Goal: Task Accomplishment & Management: Complete application form

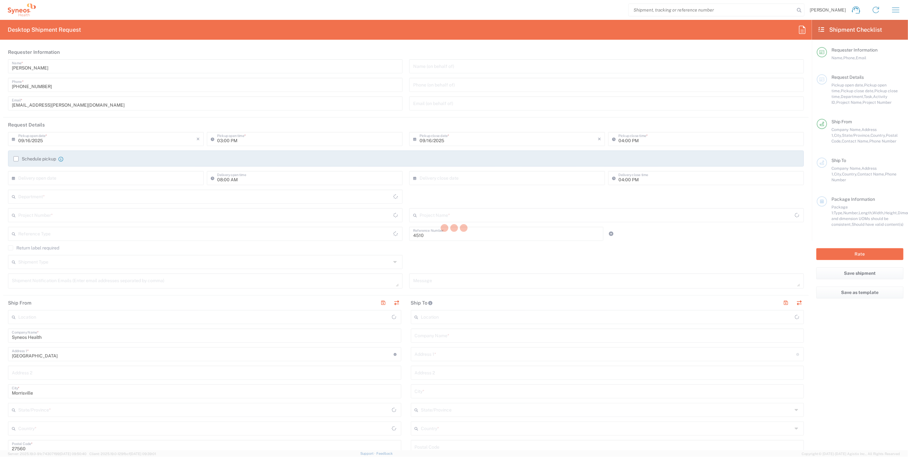
type input "Department"
type input "[US_STATE]"
type input "[GEOGRAPHIC_DATA]"
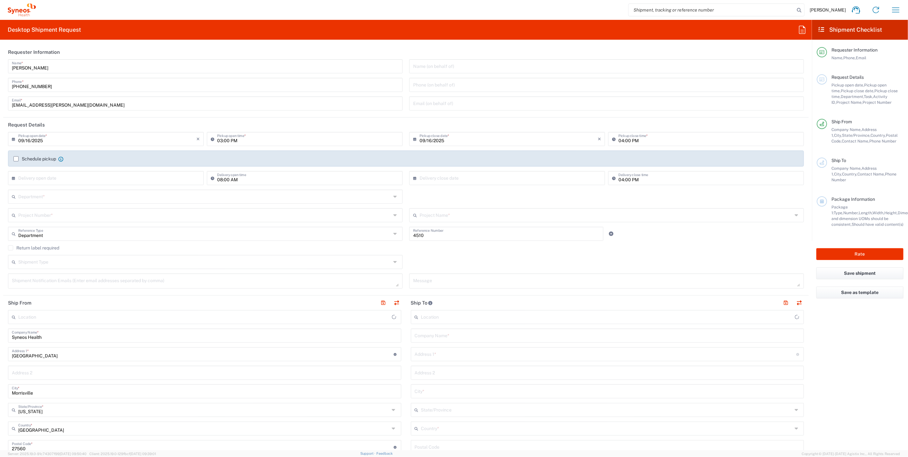
type input "Syneos Health, LLC-[GEOGRAPHIC_DATA] [GEOGRAPHIC_DATA] [GEOGRAPHIC_DATA]"
paste input "[PERSON_NAME]"
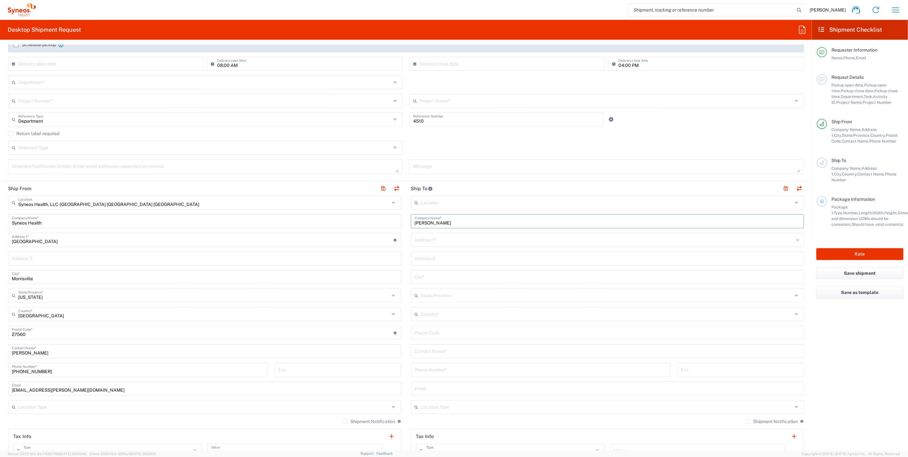
scroll to position [178, 0]
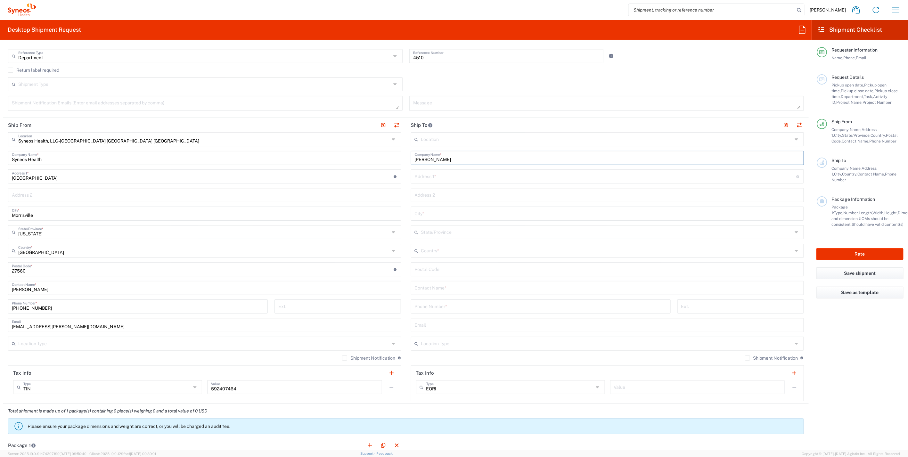
type input "[PERSON_NAME]"
paste input "[PERSON_NAME]"
type input "[PERSON_NAME]"
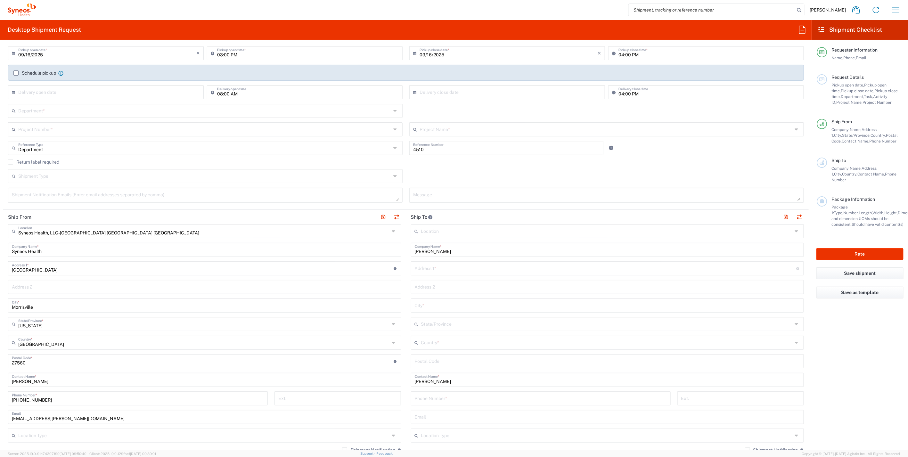
scroll to position [0, 0]
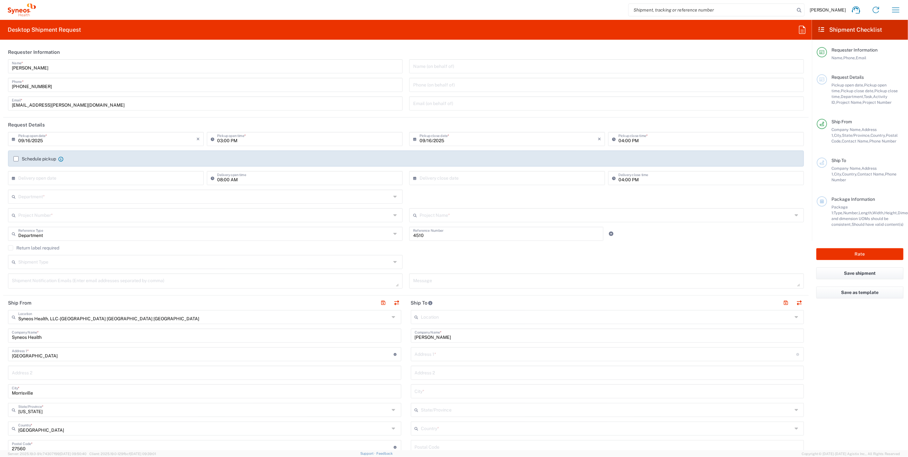
drag, startPoint x: 226, startPoint y: 139, endPoint x: 229, endPoint y: 141, distance: 3.5
click at [225, 139] on input "03:00 PM" at bounding box center [308, 138] width 182 height 11
click at [223, 141] on input "03:00 PM" at bounding box center [308, 138] width 182 height 11
type input "03:10 PM"
click at [70, 190] on div "Department *" at bounding box center [205, 197] width 395 height 14
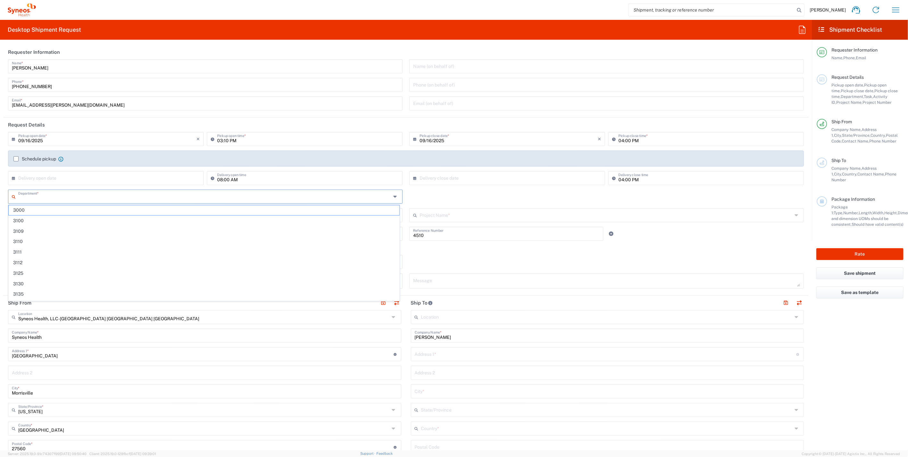
click at [55, 197] on input "text" at bounding box center [204, 196] width 373 height 11
click at [406, 219] on div "Project Name * ([GEOGRAPHIC_DATA]) 3 Clinical Educ-00198 0000092391 BMS - MDO 0…" at bounding box center [606, 217] width 401 height 19
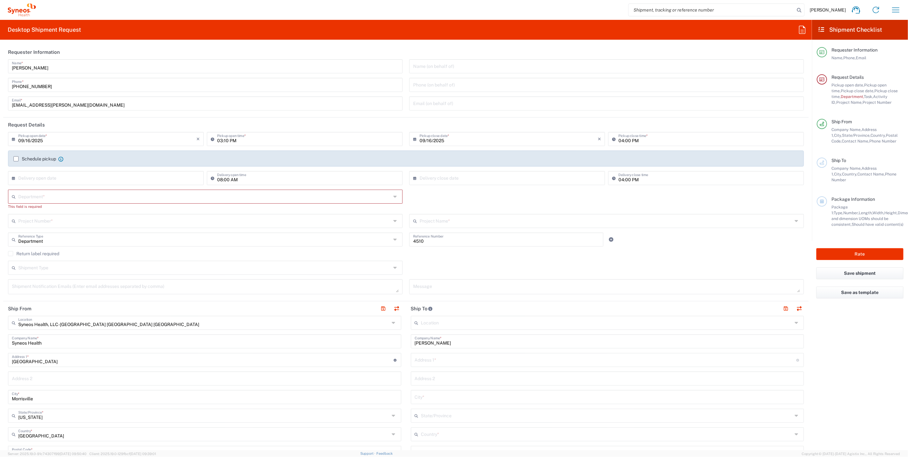
click at [403, 218] on div "Project Number * **6183 DEPARTMENTAL EXPENSE #C2015019517 [PERSON_NAME] 7046933…" at bounding box center [205, 223] width 401 height 19
click at [11, 254] on label "Return label required" at bounding box center [33, 253] width 51 height 5
click at [11, 254] on input "Return label required" at bounding box center [11, 254] width 0 height 0
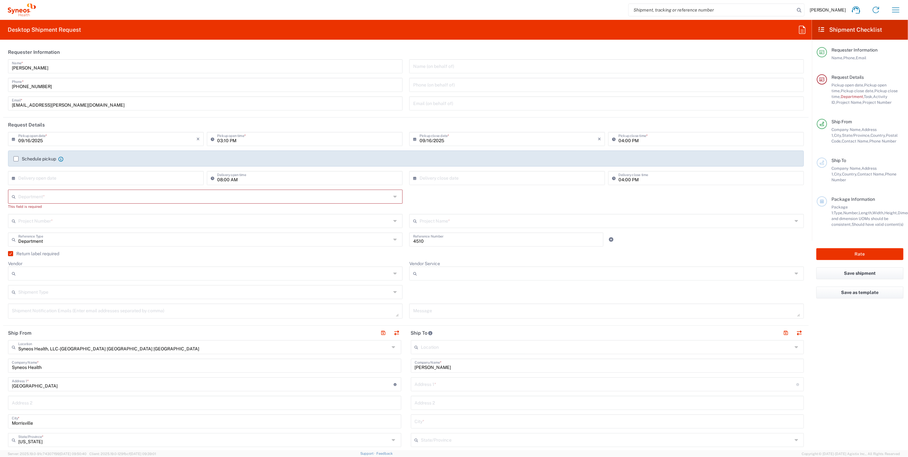
click at [393, 273] on icon at bounding box center [395, 273] width 5 height 10
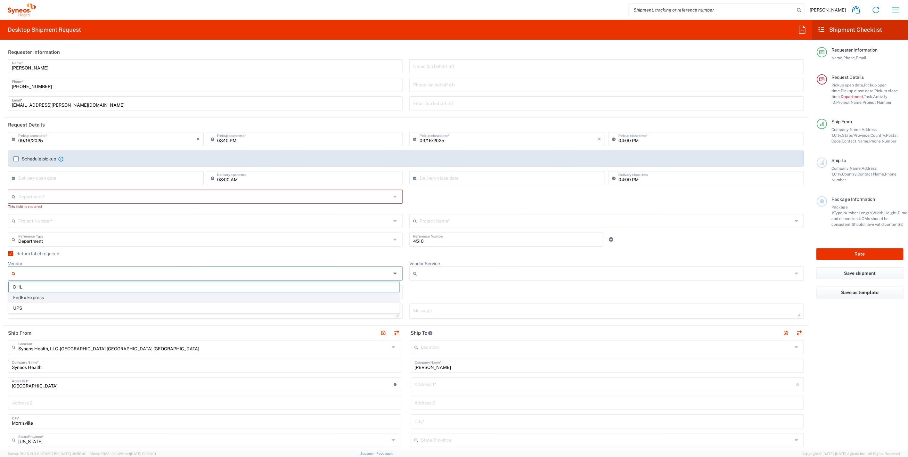
click at [25, 297] on span "FedEx Express" at bounding box center [204, 298] width 391 height 10
type input "FedEx Express"
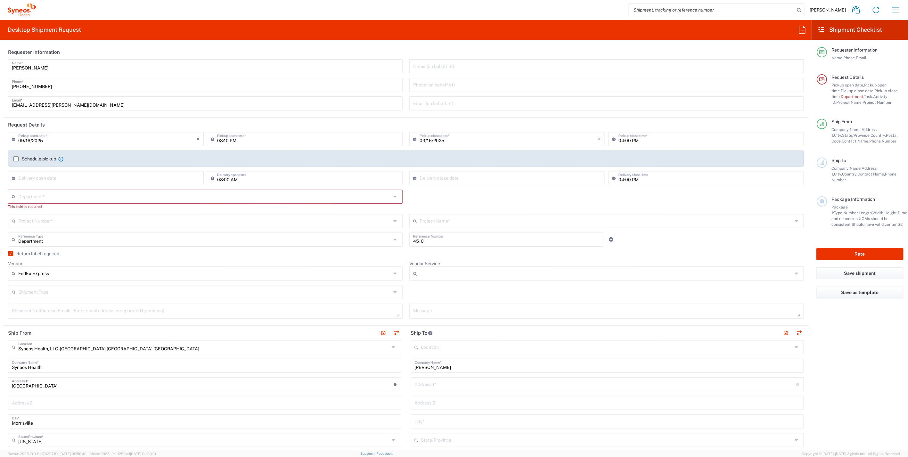
click at [393, 291] on icon at bounding box center [395, 292] width 5 height 10
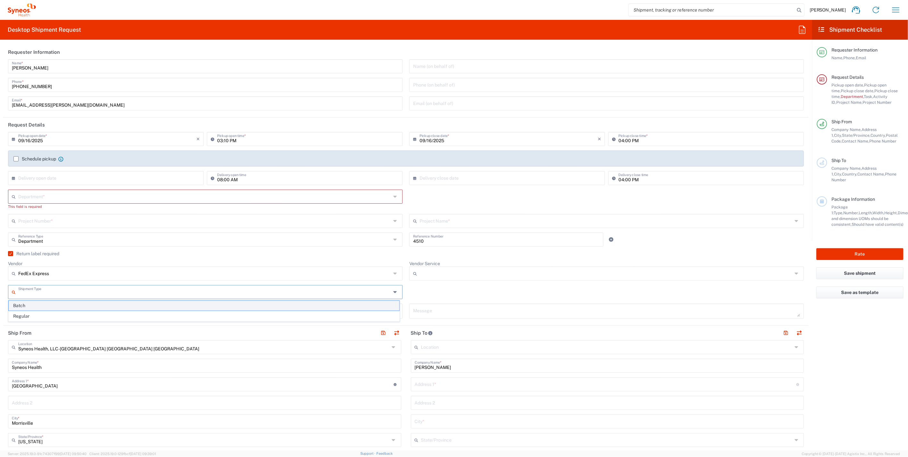
drag, startPoint x: 61, startPoint y: 310, endPoint x: 149, endPoint y: 301, distance: 88.6
click at [63, 310] on ul "Batch Regular" at bounding box center [203, 310] width 391 height 21
click at [794, 274] on icon at bounding box center [796, 273] width 5 height 10
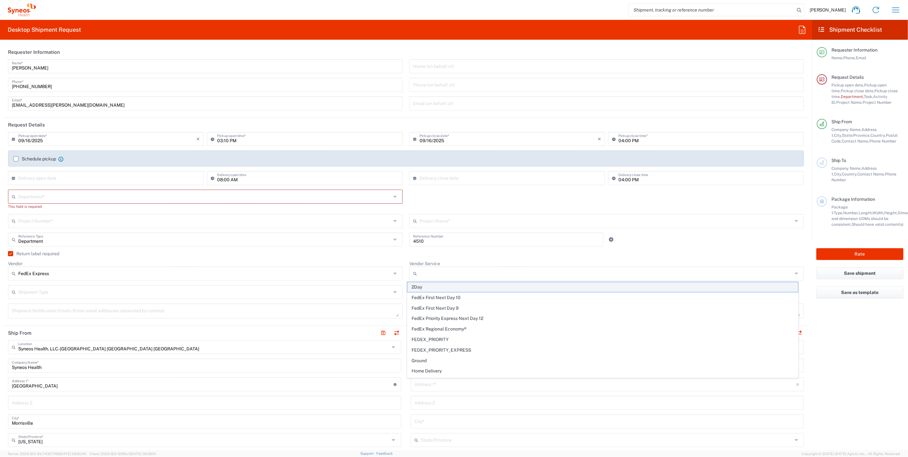
click at [444, 286] on span "2Day" at bounding box center [602, 287] width 391 height 10
type input "2Day"
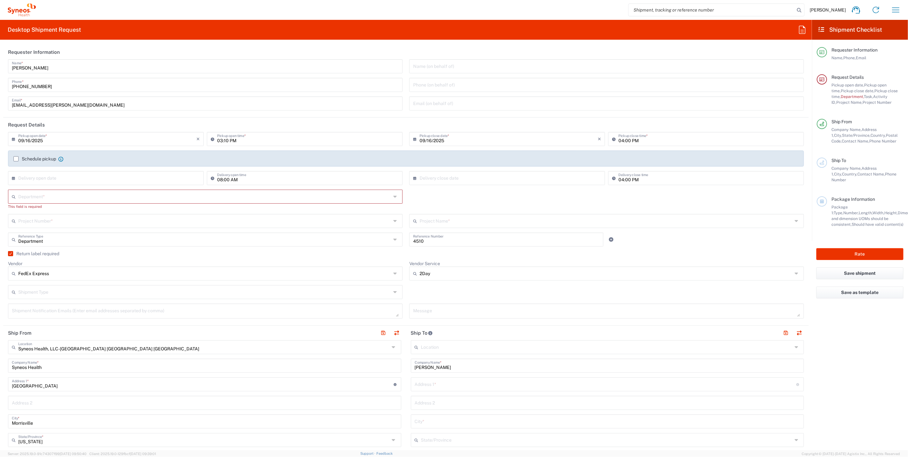
click at [38, 198] on input "text" at bounding box center [204, 196] width 373 height 11
click at [404, 199] on div "Department * 3000 3100 3109 3110 3111 3112 3125 3130 3135 3136 3150 3155 3165 3…" at bounding box center [406, 202] width 802 height 24
click at [403, 190] on div "Department * 3000 3100 3109 3110 3111 3112 3125 3130 3135 3136 3150 3155 3165 3…" at bounding box center [205, 202] width 401 height 24
click at [61, 312] on textarea at bounding box center [205, 310] width 387 height 11
paste textarea "[EMAIL_ADDRESS][DOMAIN_NAME]"
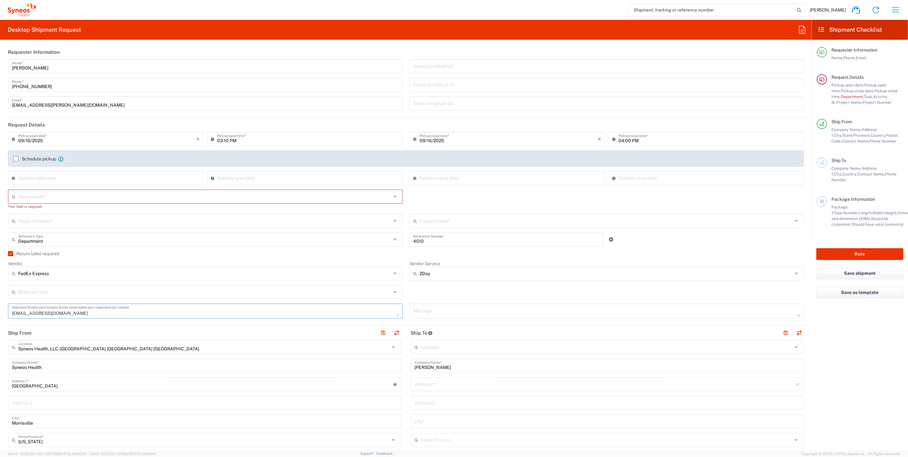
type textarea "[EMAIL_ADDRESS][DOMAIN_NAME]"
click at [49, 217] on input "text" at bounding box center [204, 220] width 373 height 11
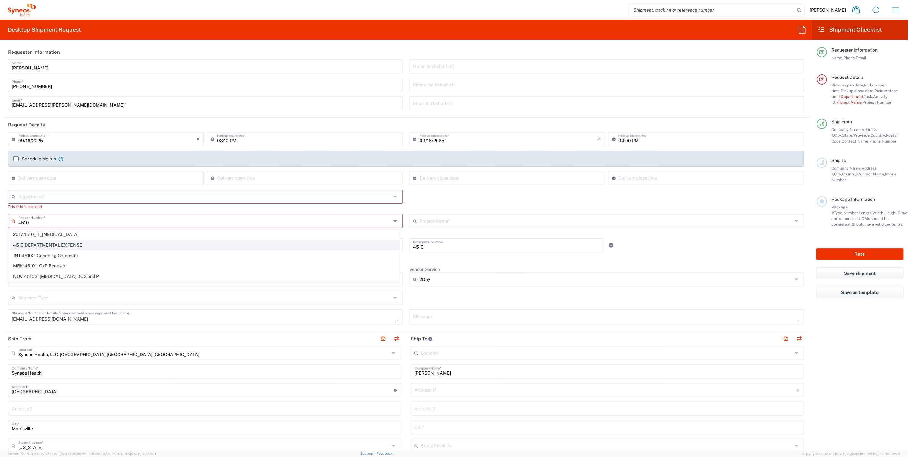
click at [49, 245] on span "4510 DEPARTMENTAL EXPENSE" at bounding box center [204, 245] width 391 height 10
type input "4510 DEPARTMENTAL EXPENSE"
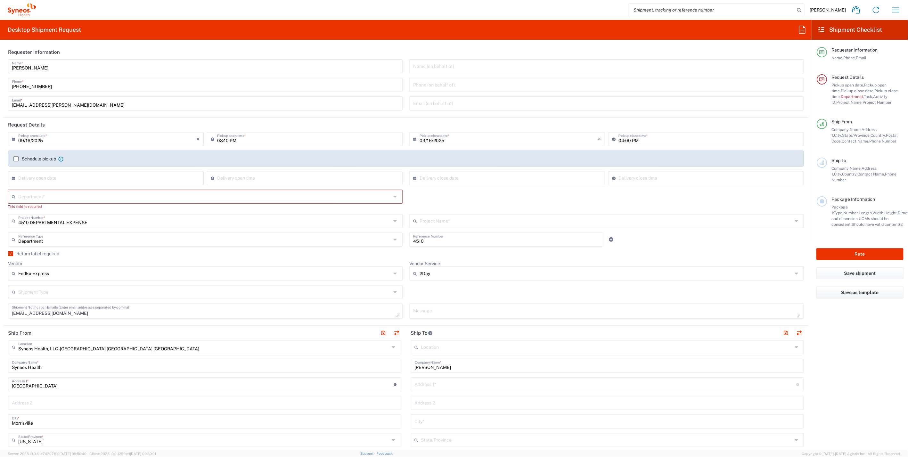
type input "4510 DEPARTMENTAL EXPENSE"
click at [45, 195] on input "text" at bounding box center [204, 196] width 373 height 11
click at [23, 295] on span "4510" at bounding box center [204, 300] width 391 height 10
type input "4510"
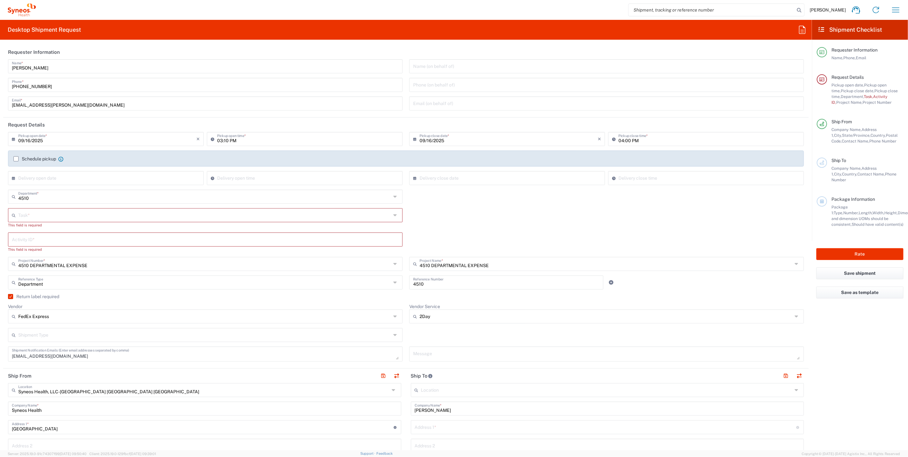
click at [63, 213] on input "text" at bounding box center [204, 214] width 373 height 11
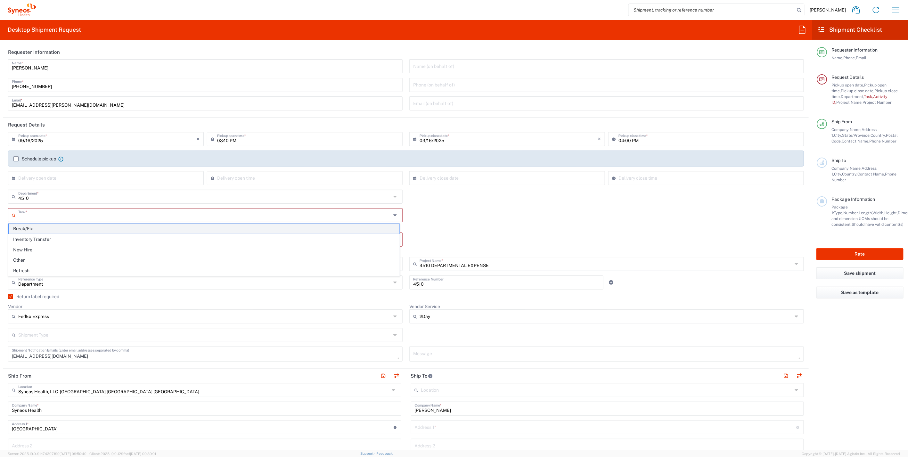
click at [45, 228] on span "Break/Fix" at bounding box center [204, 229] width 391 height 10
type input "Break/Fix"
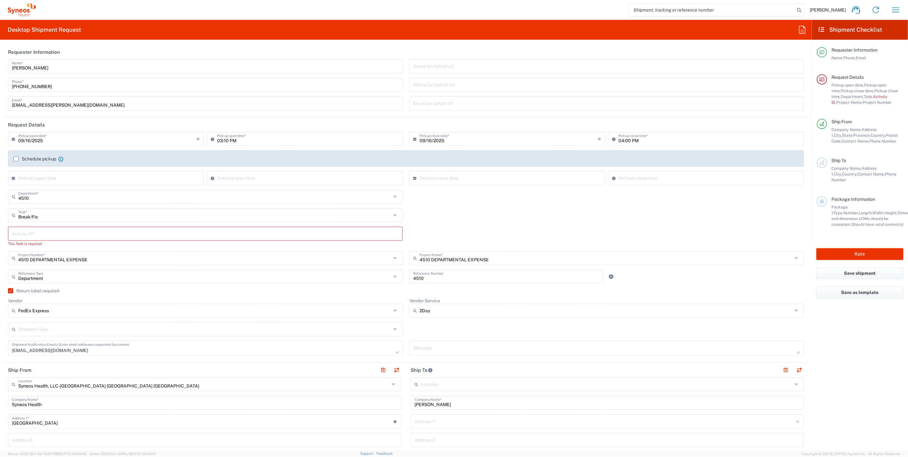
click at [30, 234] on input "text" at bounding box center [205, 233] width 387 height 11
paste input "[EMAIL_ADDRESS][DOMAIN_NAME]"
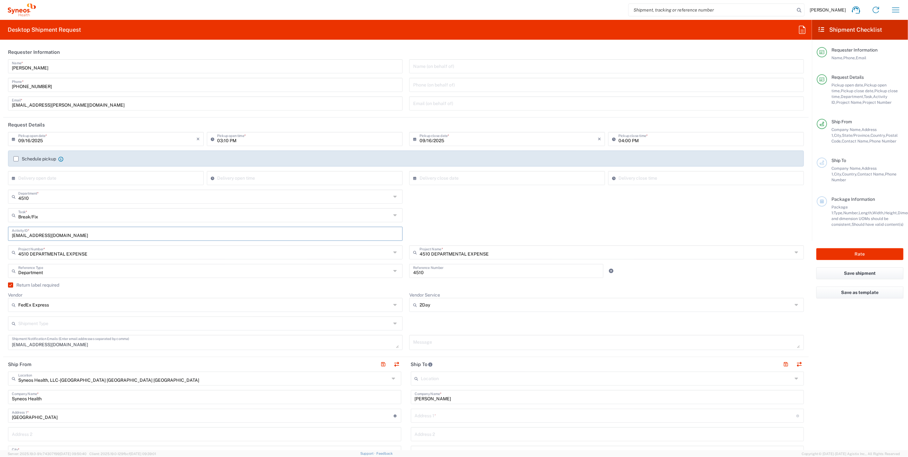
drag, startPoint x: 20, startPoint y: 231, endPoint x: 5, endPoint y: 229, distance: 15.9
click at [5, 229] on div "[EMAIL_ADDRESS][DOMAIN_NAME] Activity ID *" at bounding box center [205, 236] width 401 height 19
paste input "INC2650705"
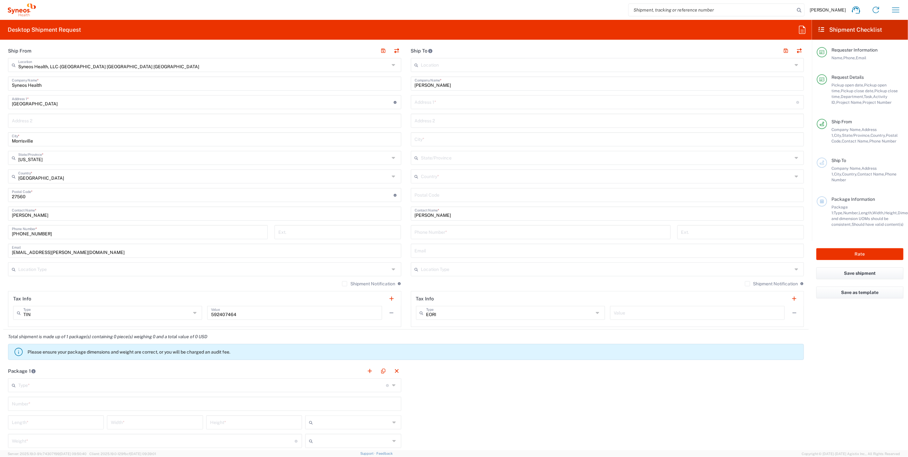
scroll to position [356, 0]
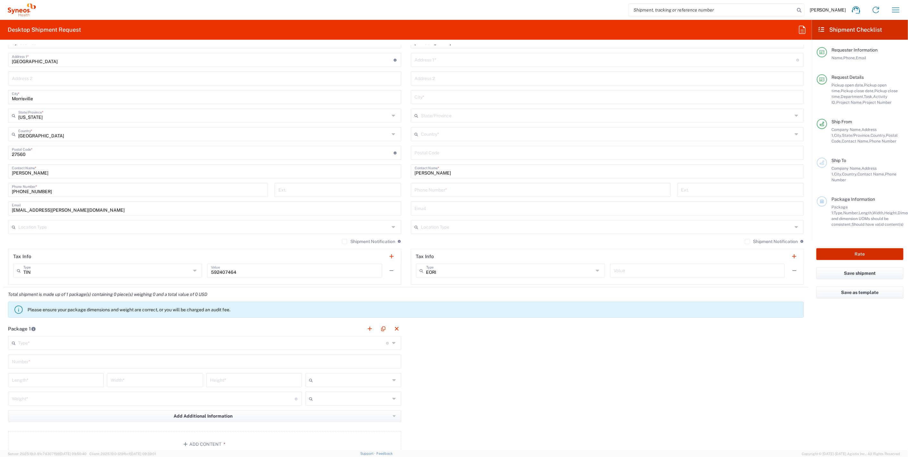
type input "INC2650705"
click at [86, 337] on input "text" at bounding box center [202, 342] width 368 height 11
click at [80, 340] on input "text" at bounding box center [202, 342] width 368 height 11
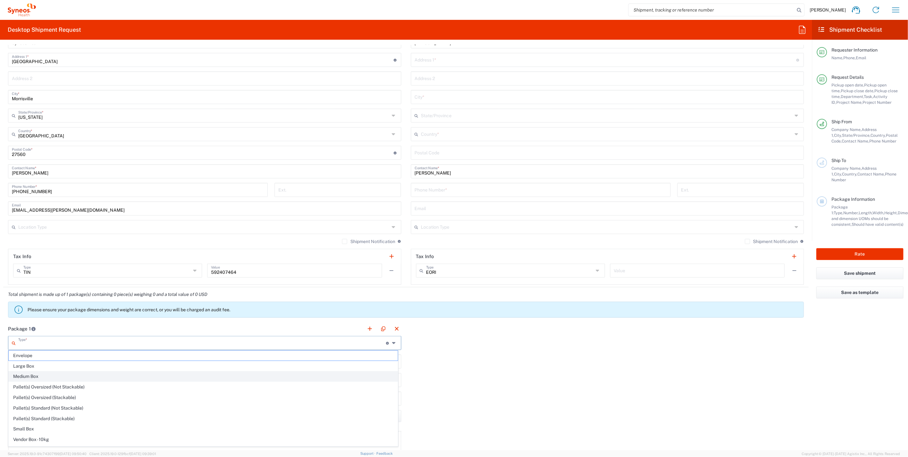
click at [45, 375] on span "Medium Box" at bounding box center [203, 376] width 389 height 10
type input "Medium Box"
type input "13"
type input "11.5"
type input "2.5"
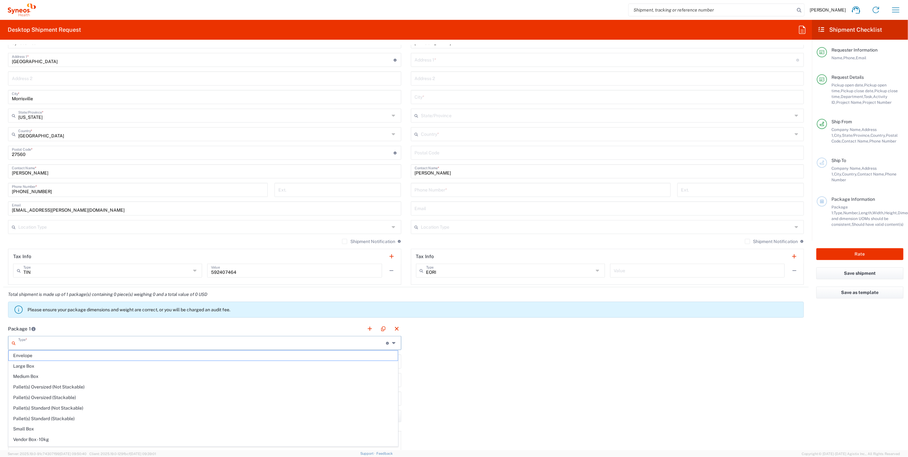
type input "in"
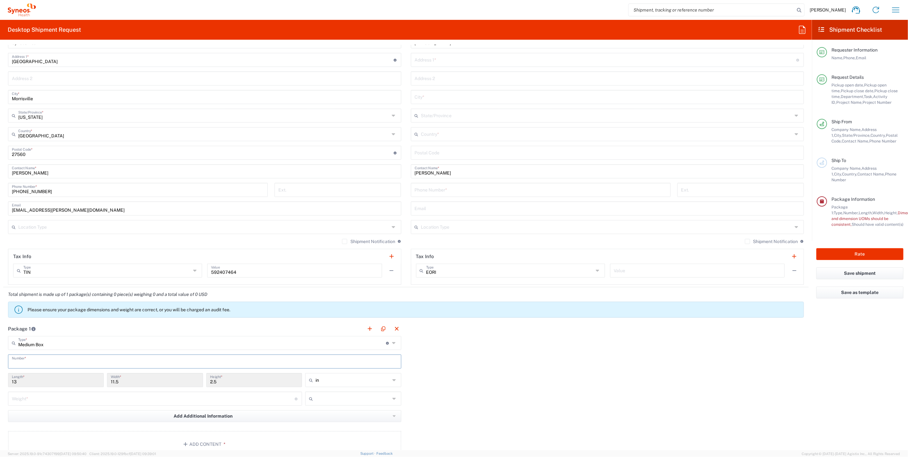
click at [38, 358] on input "text" at bounding box center [205, 360] width 386 height 11
type input "1"
click at [45, 394] on input "number" at bounding box center [153, 398] width 283 height 11
type input "5"
click at [378, 399] on input "text" at bounding box center [352, 399] width 75 height 10
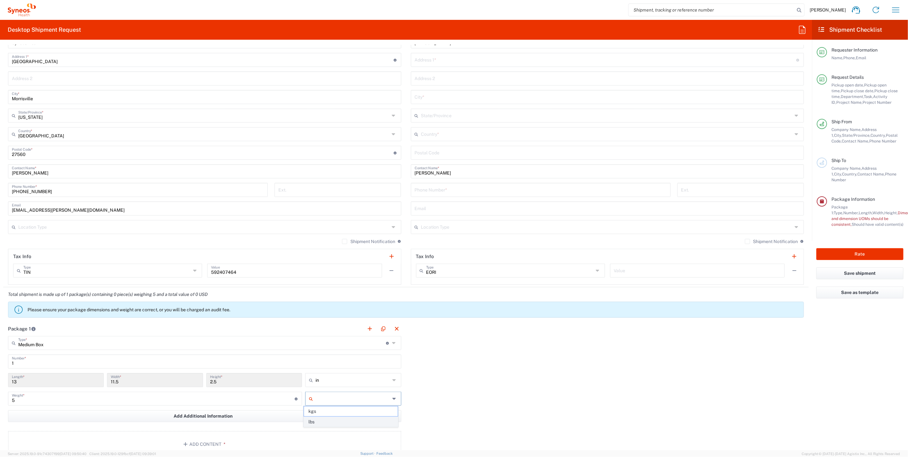
click at [339, 419] on span "lbs" at bounding box center [351, 422] width 94 height 10
type input "lbs"
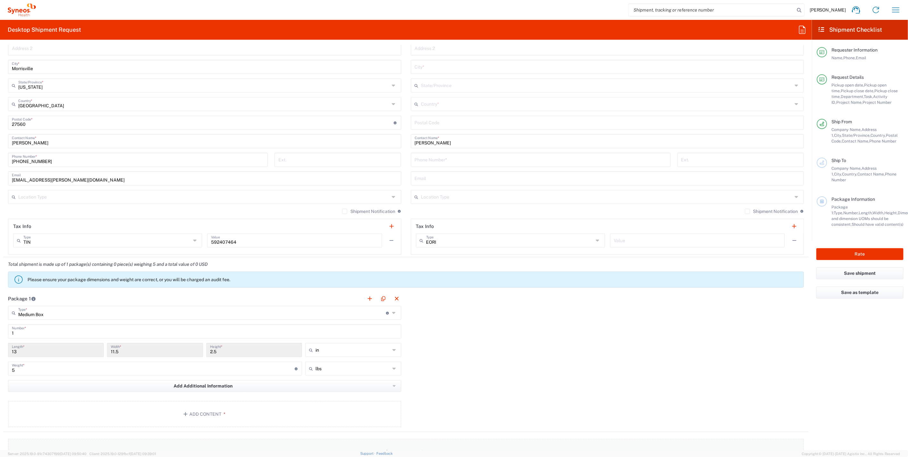
scroll to position [427, 0]
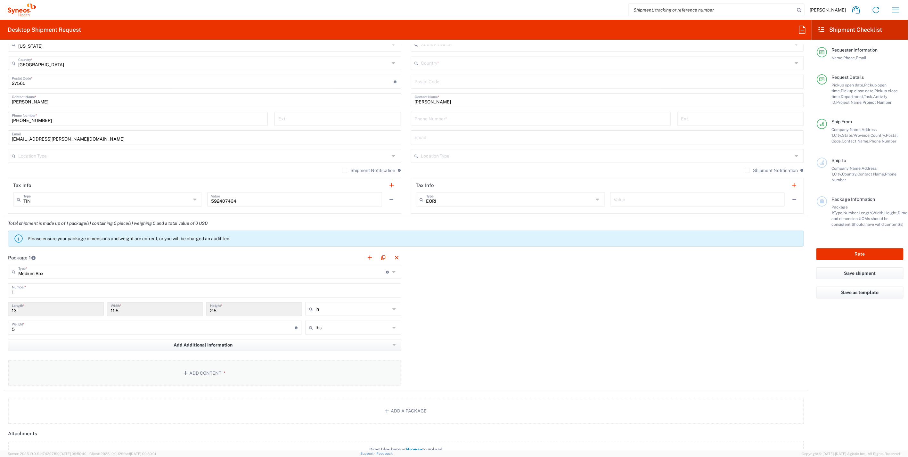
click at [206, 375] on button "Add Content *" at bounding box center [204, 373] width 393 height 26
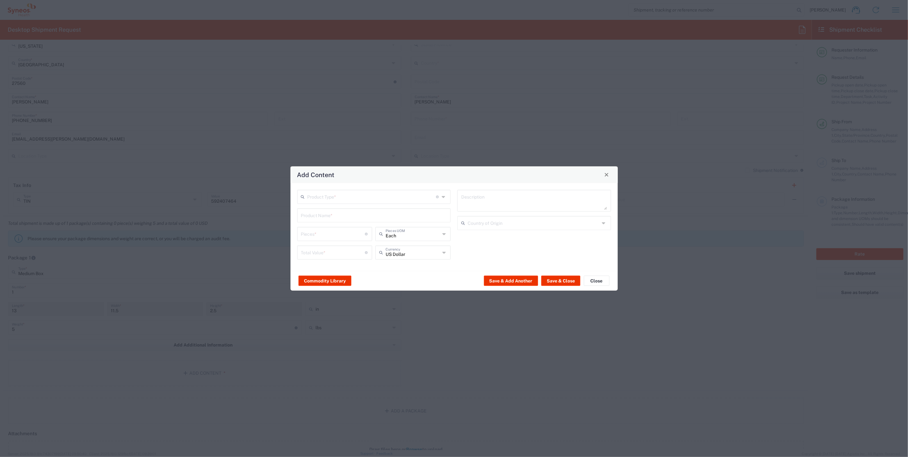
click at [346, 193] on input "text" at bounding box center [371, 196] width 129 height 11
click at [333, 217] on span "General Commodity" at bounding box center [374, 221] width 152 height 10
type input "General Commodity"
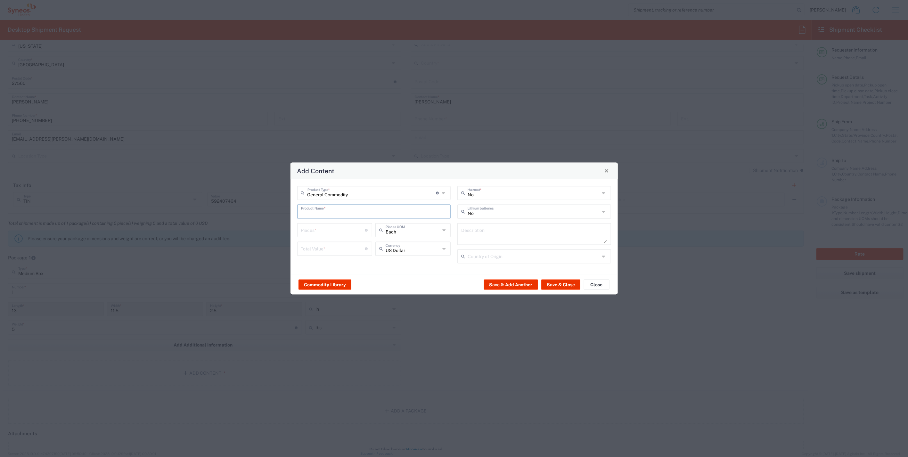
paste input "Dell Latitude 5420"
type input "Dell Latitude 5420"
paste textarea "Dell Latitude 5420"
type textarea "Dell Latitude 5420"
click at [322, 232] on input "number" at bounding box center [333, 229] width 64 height 11
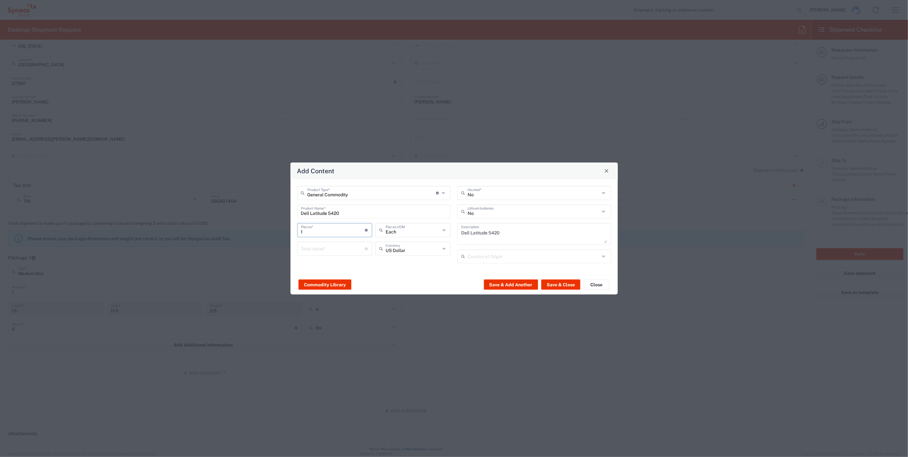
type input "1"
click at [315, 245] on input "number" at bounding box center [333, 247] width 64 height 11
type input "1"
click at [506, 256] on input "text" at bounding box center [534, 255] width 132 height 11
click at [462, 272] on span "[GEOGRAPHIC_DATA]" at bounding box center [534, 270] width 152 height 10
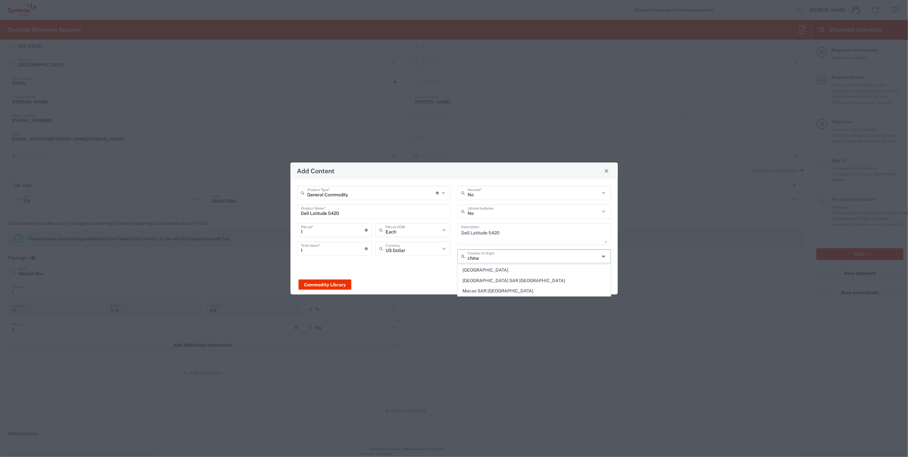
type input "[GEOGRAPHIC_DATA]"
click at [568, 282] on button "Save & Close" at bounding box center [560, 285] width 39 height 10
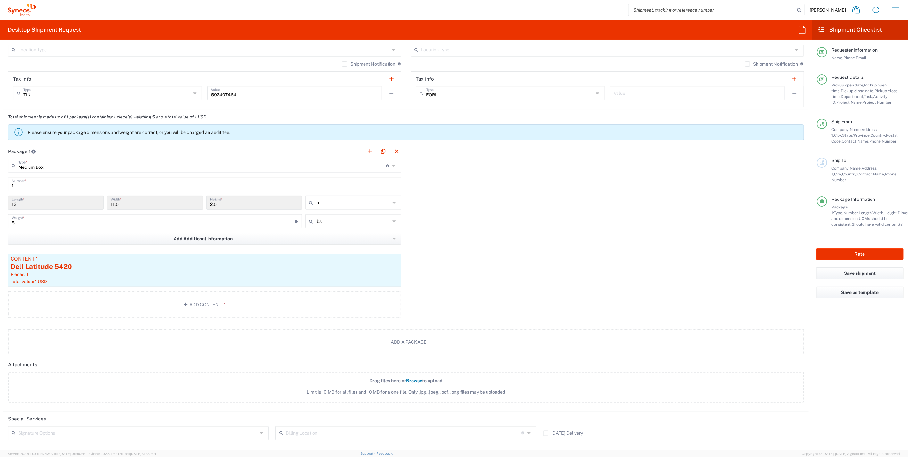
scroll to position [533, 0]
click at [260, 430] on icon at bounding box center [262, 433] width 5 height 10
click at [128, 441] on span "Adult Signature Required" at bounding box center [138, 444] width 258 height 10
type input "Adult Signature Required"
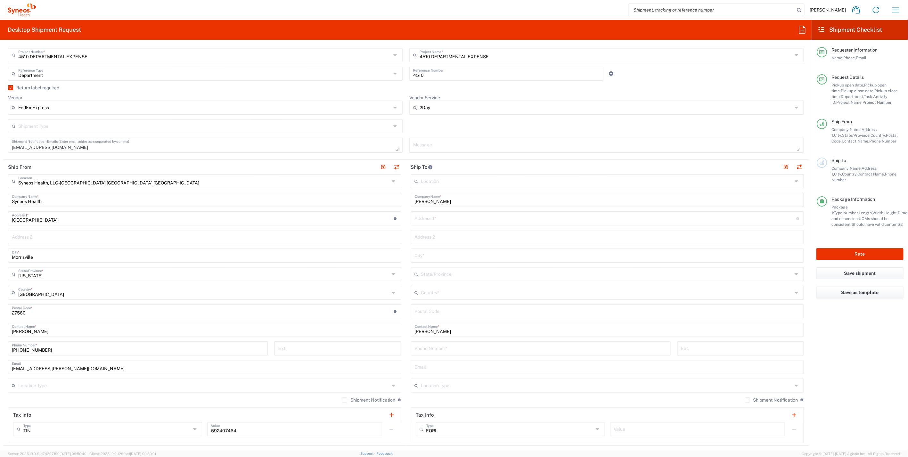
scroll to position [178, 0]
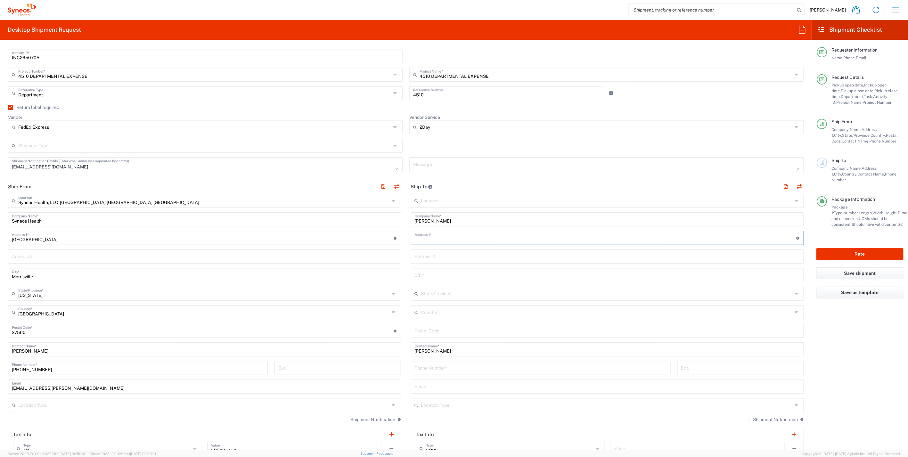
paste input "[STREET_ADDRESS]"
type input "[STREET_ADDRESS]"
paste input "21144"
type input "21144"
click at [794, 310] on icon at bounding box center [796, 312] width 5 height 10
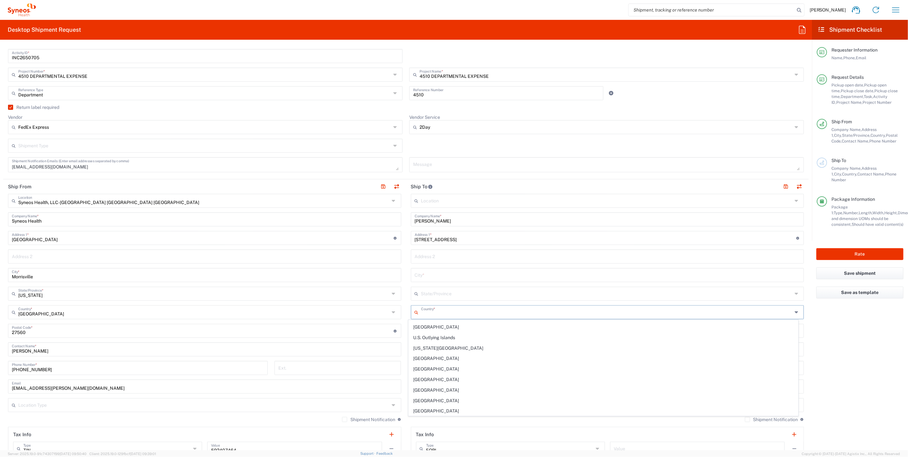
scroll to position [2430, 0]
click at [452, 379] on span "[GEOGRAPHIC_DATA]" at bounding box center [603, 384] width 389 height 10
type input "[GEOGRAPHIC_DATA]"
click at [794, 294] on icon at bounding box center [796, 294] width 5 height 10
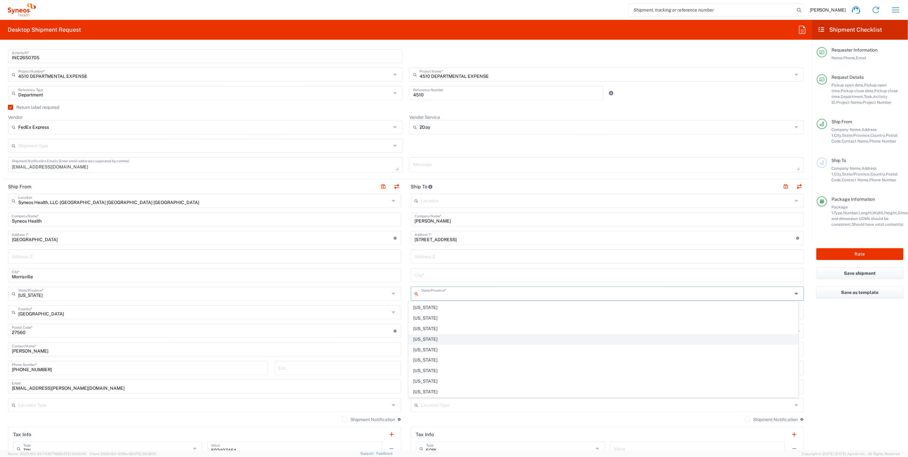
scroll to position [178, 0]
click at [432, 365] on span "[US_STATE]" at bounding box center [603, 370] width 389 height 10
type input "[US_STATE]"
paste input "Severn"
type input "Severn"
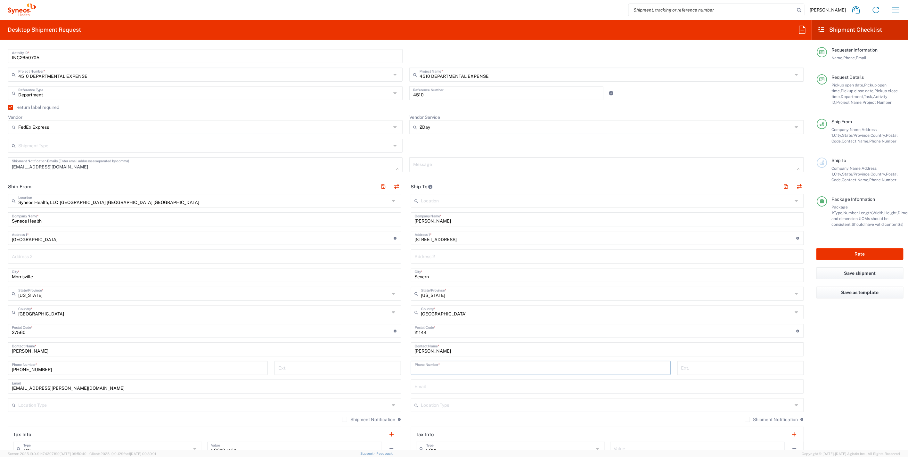
paste input "2403606514"
type input "2403606514"
click at [745, 417] on label "Shipment Notification" at bounding box center [771, 419] width 53 height 5
click at [747, 419] on input "Shipment Notification" at bounding box center [747, 419] width 0 height 0
click at [765, 403] on input "text" at bounding box center [606, 404] width 371 height 11
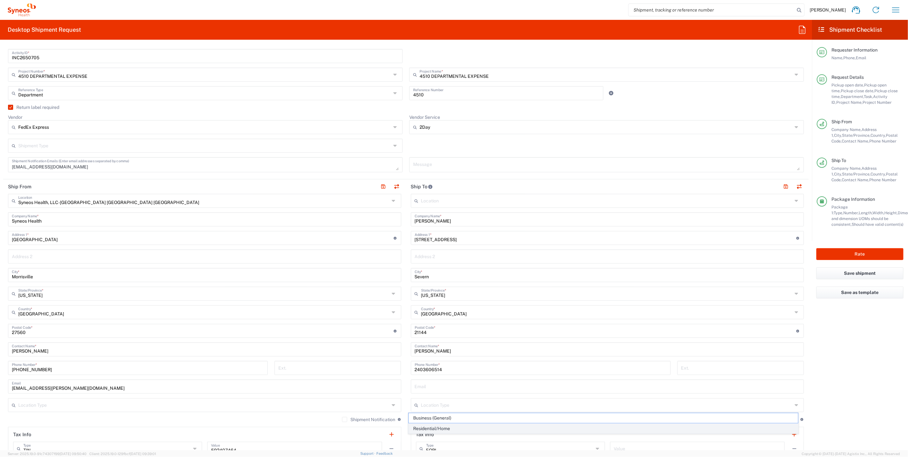
click at [508, 425] on span "Residential/Home" at bounding box center [603, 429] width 389 height 10
type input "Residential/Home"
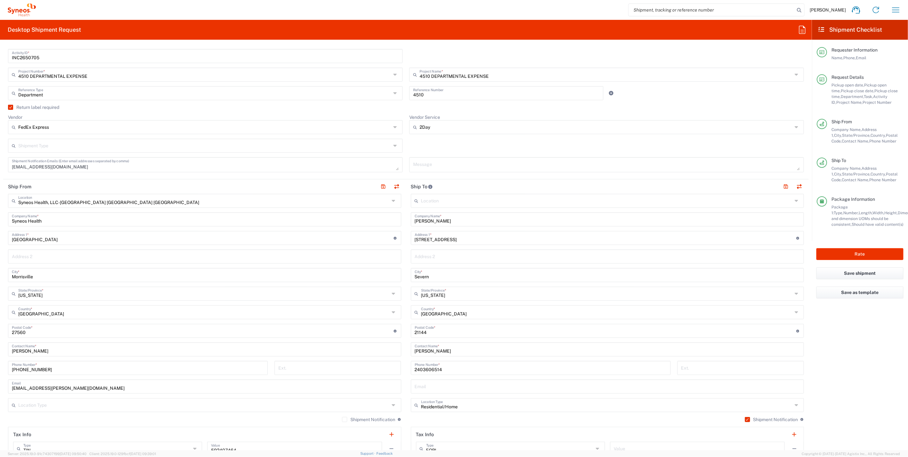
click at [304, 402] on input "text" at bounding box center [203, 404] width 371 height 11
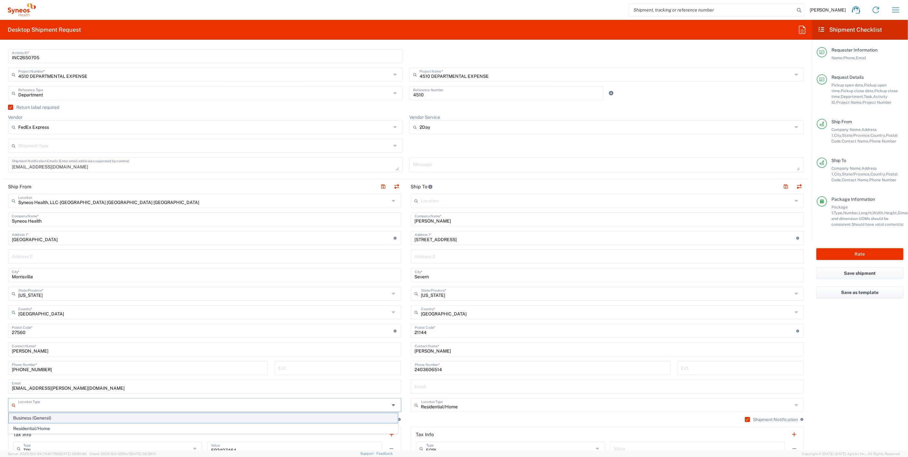
drag, startPoint x: 43, startPoint y: 415, endPoint x: 66, endPoint y: 414, distance: 22.4
click at [44, 415] on span "Business (General)" at bounding box center [203, 418] width 389 height 10
type input "Business (General)"
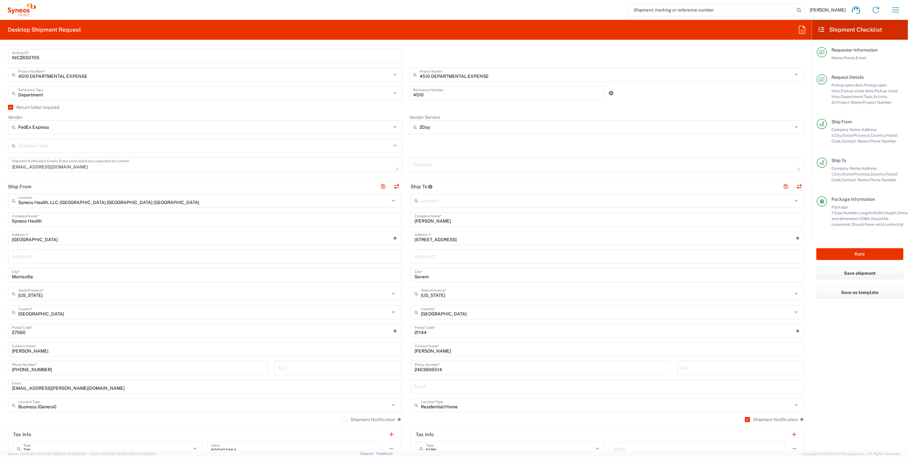
click at [342, 419] on label "Shipment Notification" at bounding box center [368, 419] width 53 height 5
click at [345, 419] on input "Shipment Notification" at bounding box center [345, 419] width 0 height 0
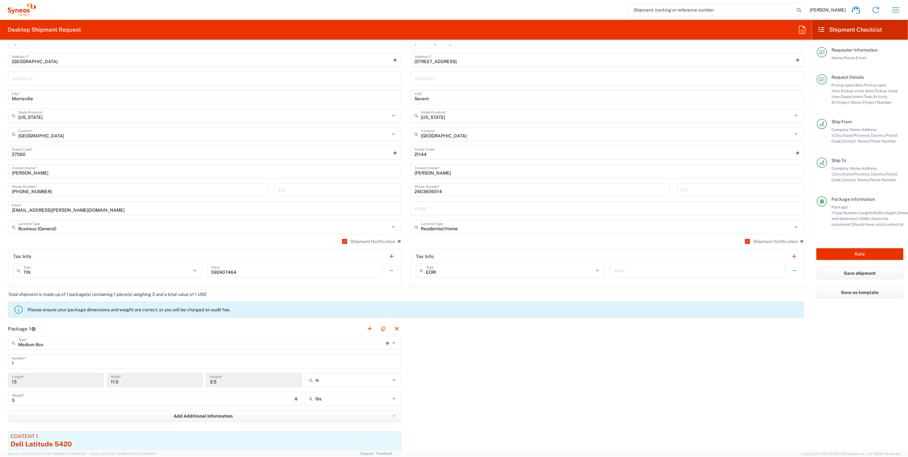
scroll to position [569, 0]
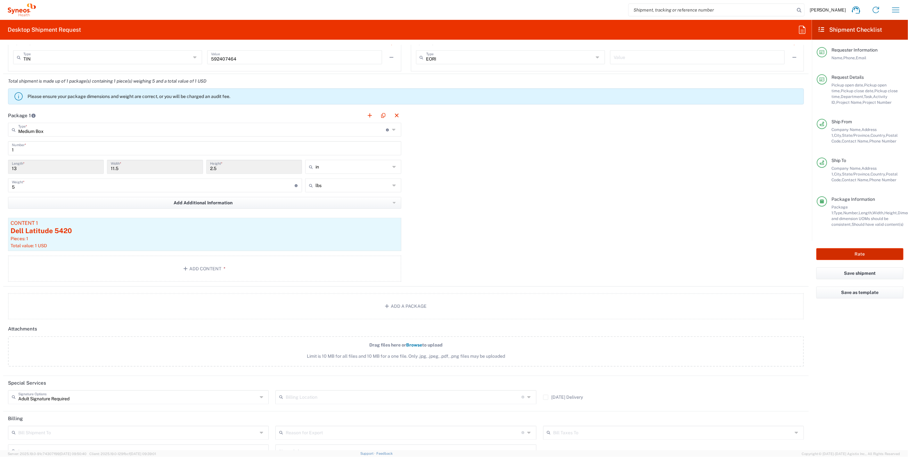
click at [844, 251] on button "Rate" at bounding box center [859, 254] width 87 height 12
type input "4510 DEPARTMENTAL EXPENSE"
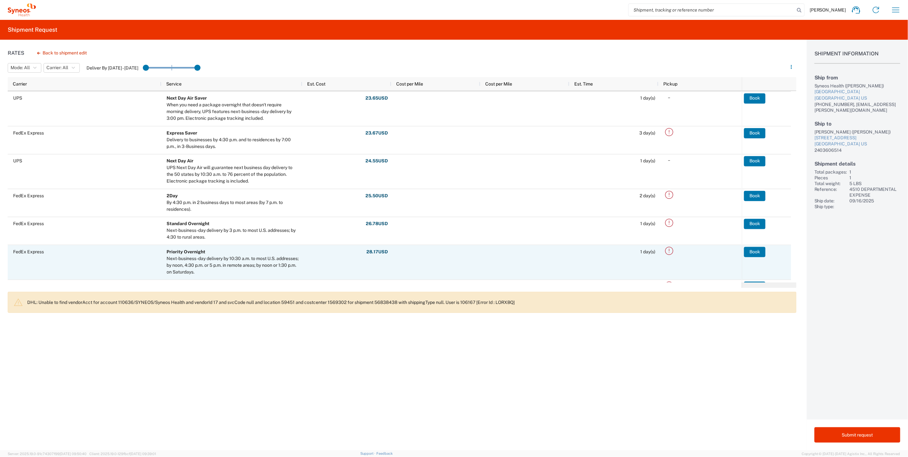
scroll to position [36, 0]
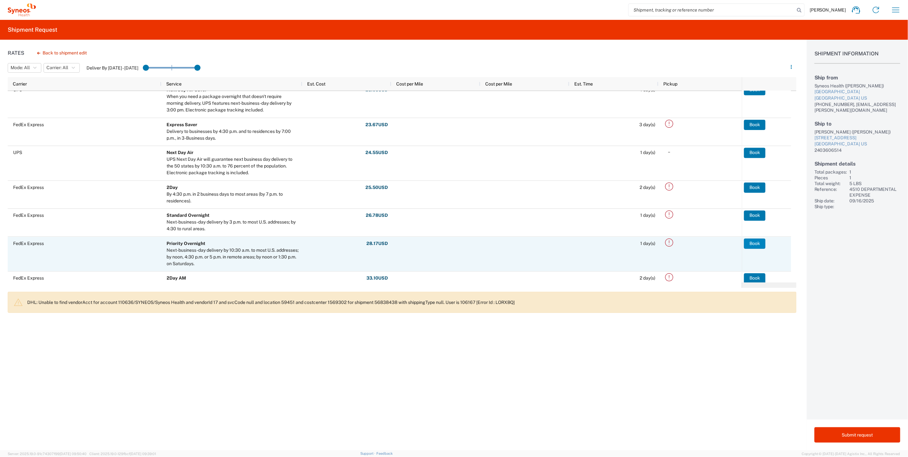
click at [758, 245] on button "Book" at bounding box center [754, 243] width 21 height 10
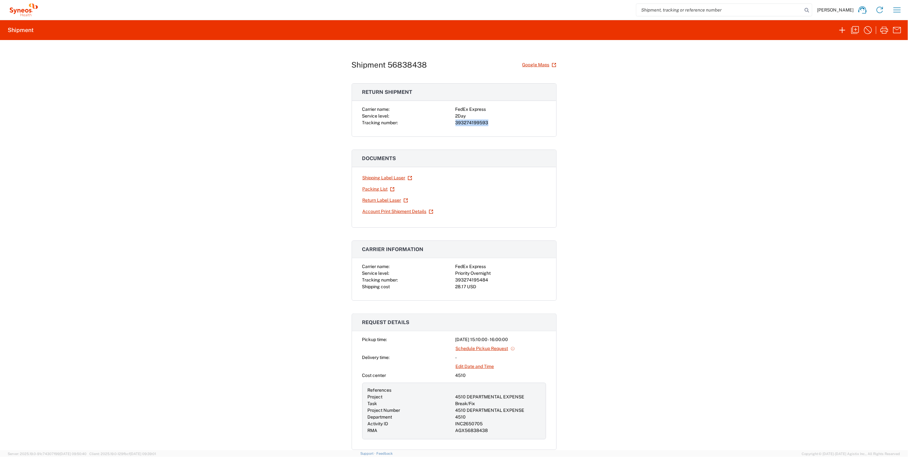
drag, startPoint x: 489, startPoint y: 123, endPoint x: 451, endPoint y: 122, distance: 38.4
click at [451, 122] on div "Carrier name: FedEx Express Service level: 2Day Tracking number: 393274199593" at bounding box center [454, 116] width 184 height 20
drag, startPoint x: 451, startPoint y: 122, endPoint x: 463, endPoint y: 123, distance: 12.2
copy div "393274199593"
drag, startPoint x: 490, startPoint y: 281, endPoint x: 449, endPoint y: 279, distance: 40.7
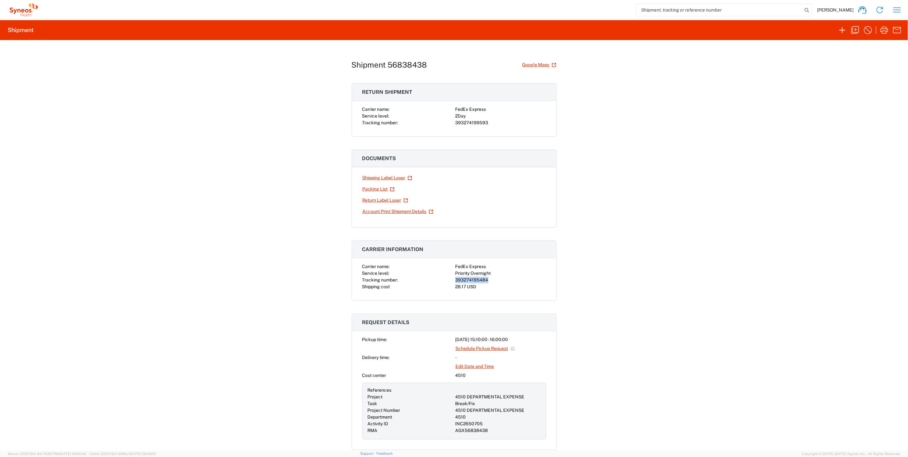
click at [449, 279] on div "Carrier name: FedEx Express Service level: Priority Overnight Tracking number: …" at bounding box center [454, 276] width 184 height 27
drag, startPoint x: 449, startPoint y: 279, endPoint x: 458, endPoint y: 278, distance: 8.7
copy div "393274195484"
click at [885, 27] on icon "button" at bounding box center [884, 30] width 8 height 7
click at [383, 199] on link "Return Label Laser" at bounding box center [385, 200] width 46 height 11
